Goal: Find specific page/section: Find specific page/section

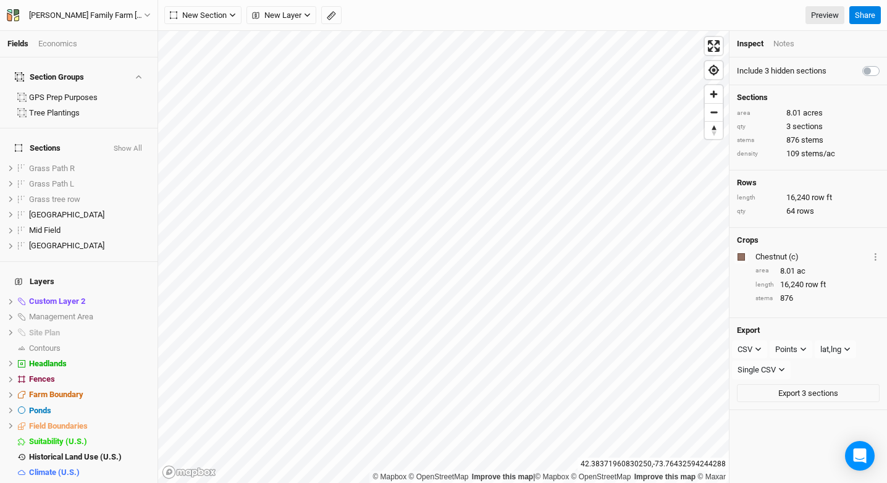
click at [56, 54] on div "Fields Economics" at bounding box center [79, 44] width 158 height 27
click at [59, 40] on div "Economics" at bounding box center [57, 43] width 39 height 11
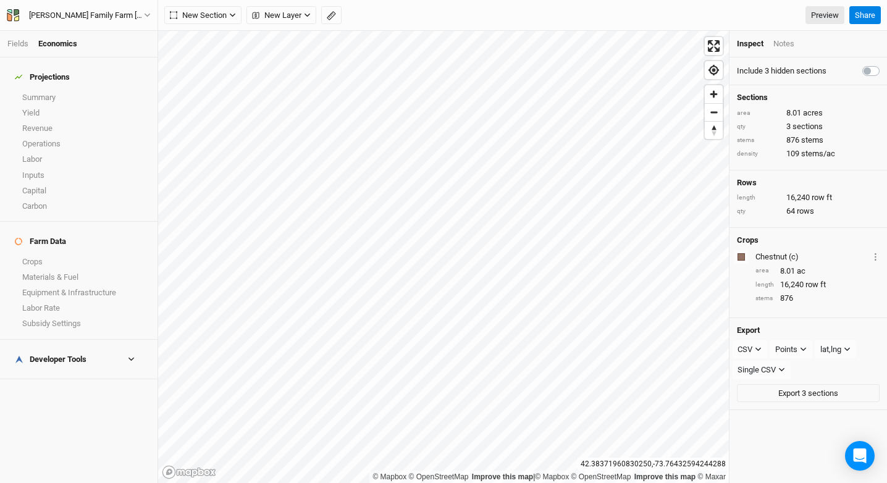
click at [85, 347] on h4 "Developer Tools" at bounding box center [78, 359] width 143 height 25
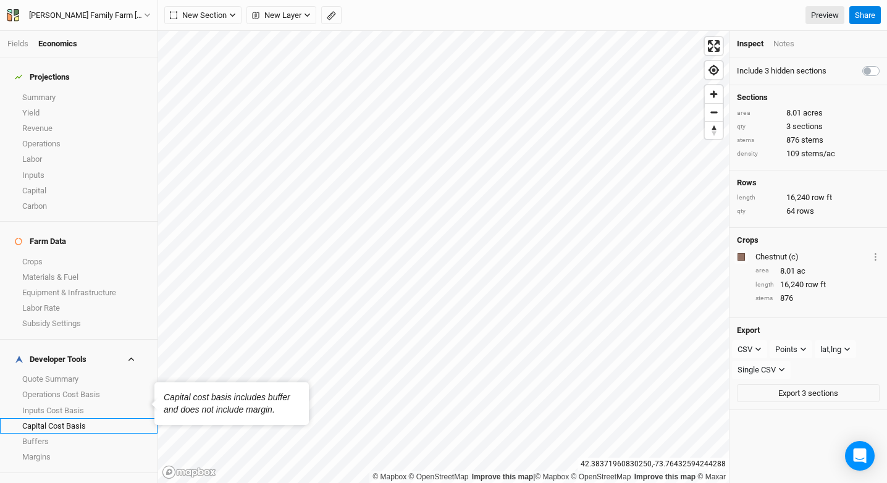
click at [85, 418] on link "Capital Cost Basis" at bounding box center [79, 425] width 158 height 15
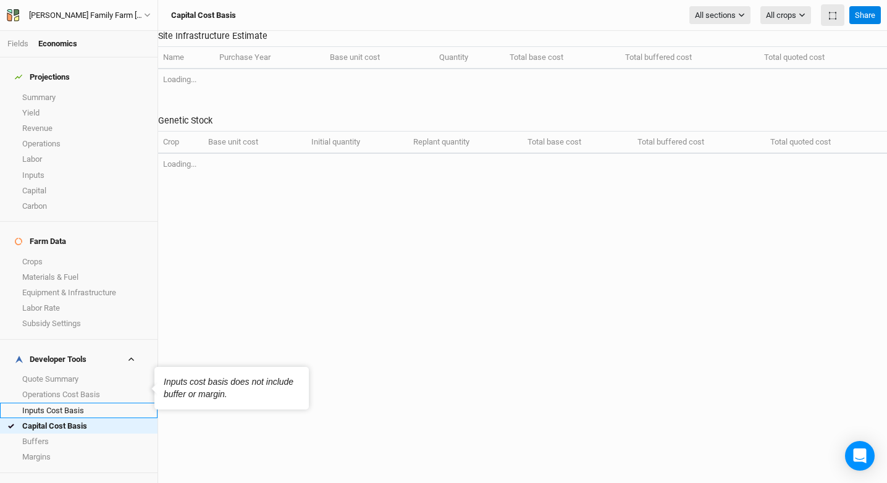
click at [88, 403] on link "Inputs Cost Basis" at bounding box center [79, 410] width 158 height 15
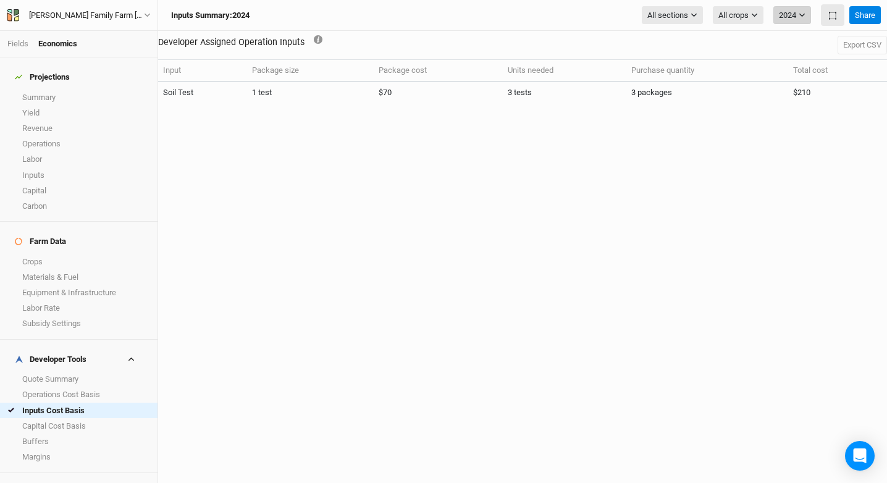
click at [800, 20] on button "2024" at bounding box center [793, 15] width 38 height 19
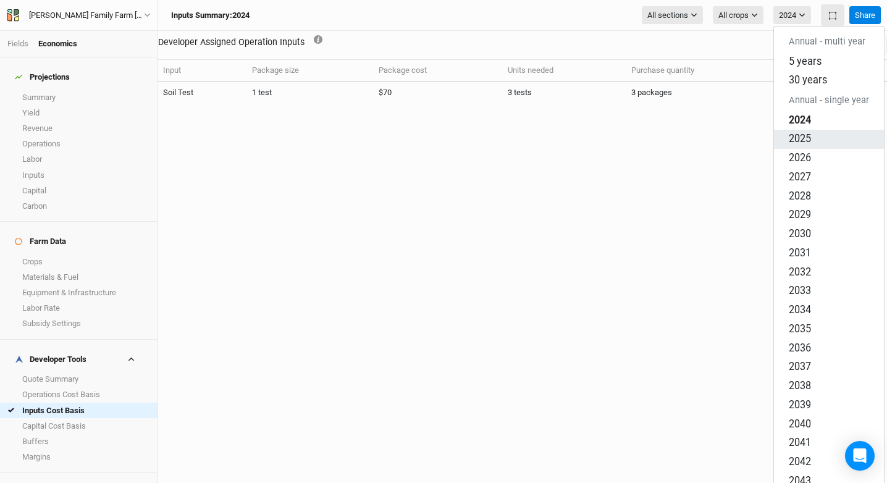
click at [819, 130] on button "2025" at bounding box center [829, 139] width 110 height 19
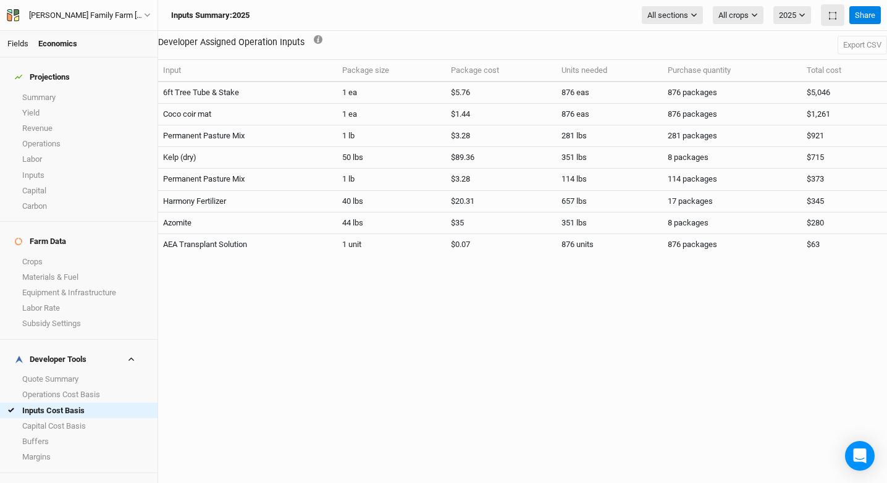
click at [16, 41] on link "Fields" at bounding box center [17, 43] width 21 height 9
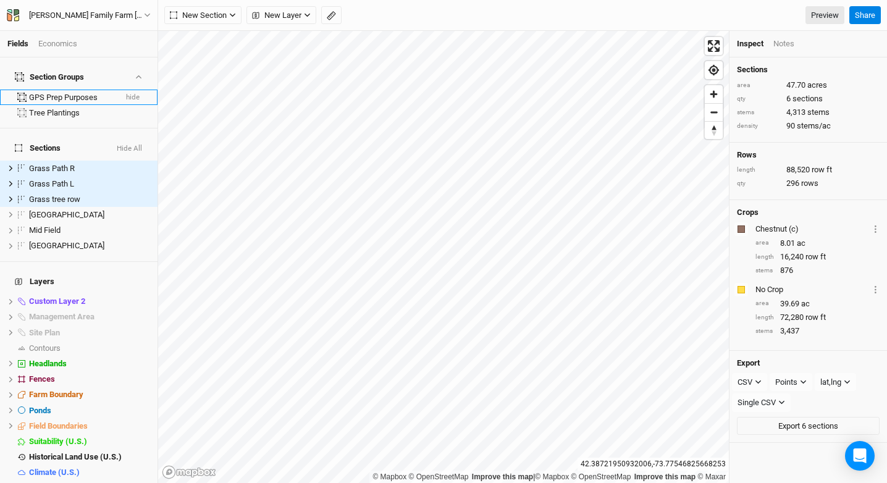
click at [131, 90] on li "GPS Prep Purposes hide" at bounding box center [79, 97] width 158 height 15
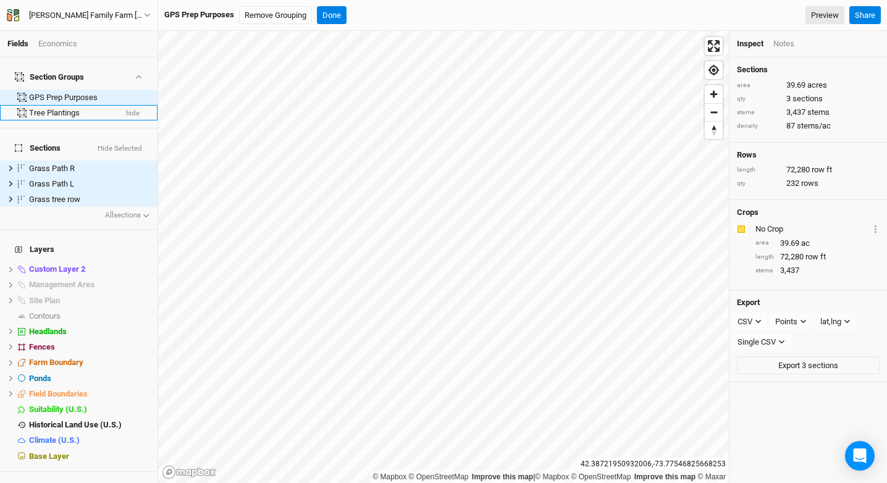
click at [59, 108] on div "Tree Plantings" at bounding box center [72, 113] width 87 height 10
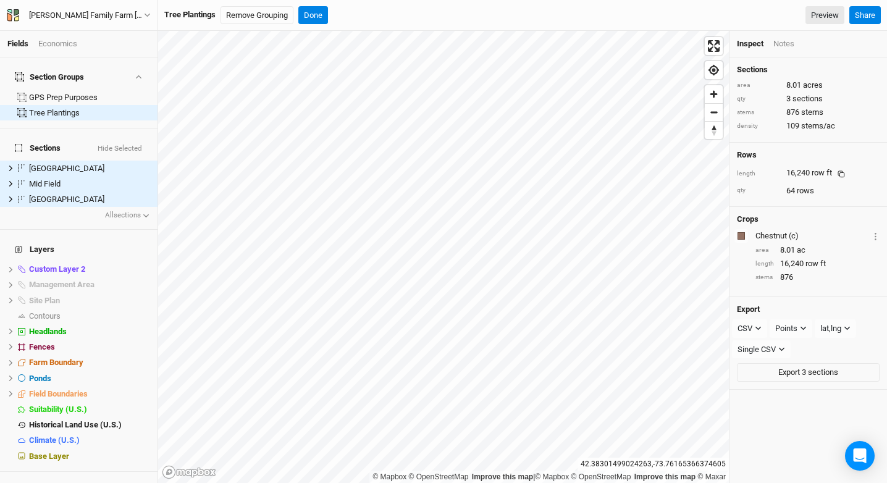
click at [841, 171] on icon at bounding box center [841, 174] width 7 height 7
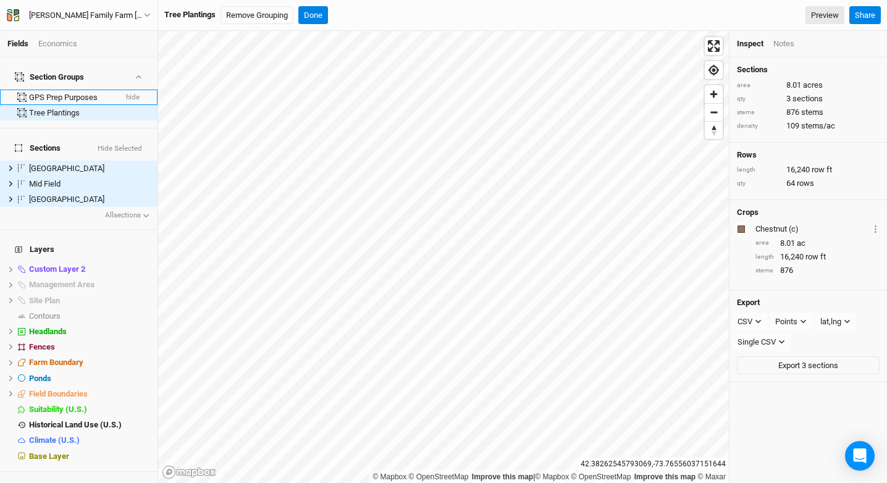
click at [125, 93] on button "hide" at bounding box center [132, 97] width 15 height 9
